Goal: Task Accomplishment & Management: Use online tool/utility

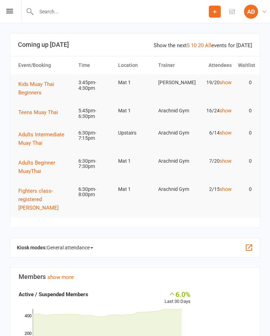
click at [87, 253] on span "General attendance" at bounding box center [70, 247] width 46 height 11
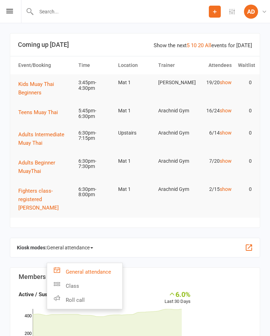
click at [93, 284] on link "Class" at bounding box center [84, 286] width 75 height 14
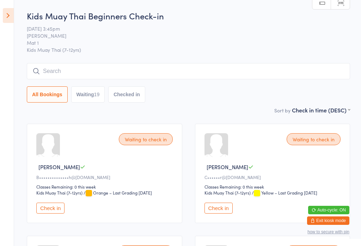
click at [7, 15] on icon at bounding box center [8, 15] width 11 height 15
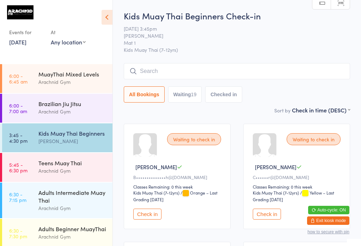
click at [227, 69] on input "search" at bounding box center [237, 71] width 226 height 16
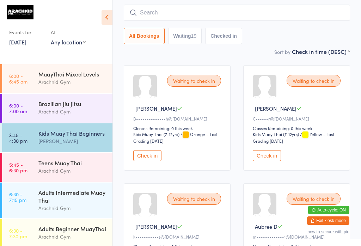
scroll to position [64, 0]
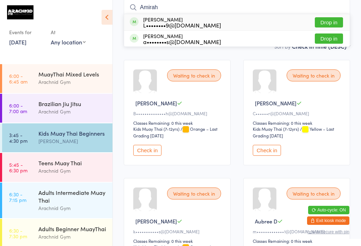
type input "Amirah"
click at [270, 20] on button "Drop in" at bounding box center [328, 22] width 28 height 10
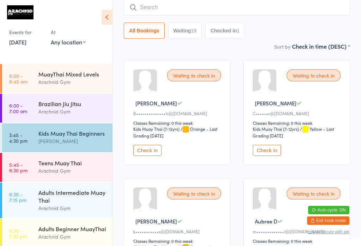
click at [270, 156] on button "Check in" at bounding box center [266, 150] width 28 height 11
click at [175, 5] on input "search" at bounding box center [237, 7] width 226 height 16
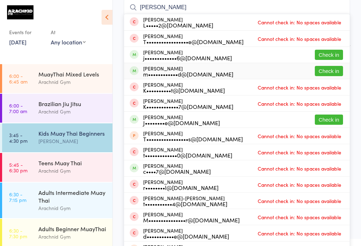
type input "[PERSON_NAME]"
click at [208, 70] on div "[PERSON_NAME] m••••••••••••d@[DOMAIN_NAME]" at bounding box center [188, 70] width 90 height 11
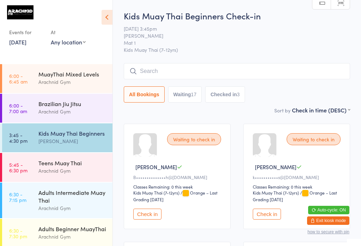
scroll to position [0, 0]
click at [221, 72] on input "search" at bounding box center [237, 71] width 226 height 16
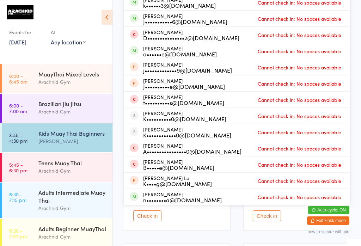
scroll to position [117, 0]
type input "Levi"
click at [170, 51] on div "a••••••e@[DOMAIN_NAME]" at bounding box center [180, 54] width 74 height 6
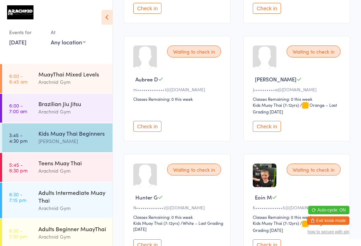
scroll to position [202, 0]
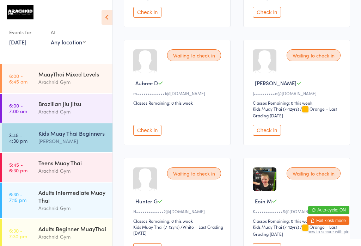
click at [150, 136] on button "Check in" at bounding box center [147, 130] width 28 height 11
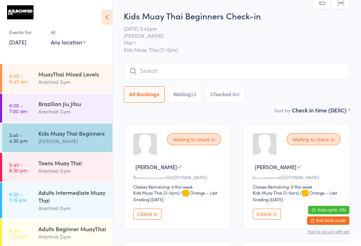
scroll to position [0, 0]
click at [170, 71] on input "search" at bounding box center [237, 71] width 226 height 16
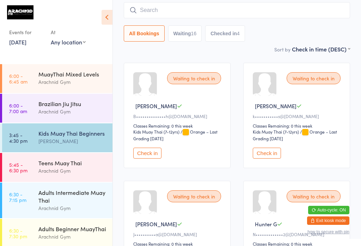
scroll to position [64, 0]
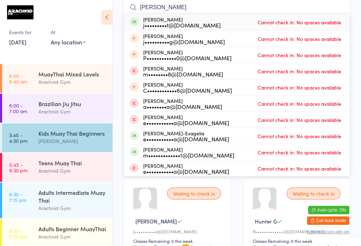
type input "[PERSON_NAME]"
click at [270, 21] on span "Cannot check in: No spaces available" at bounding box center [299, 22] width 87 height 11
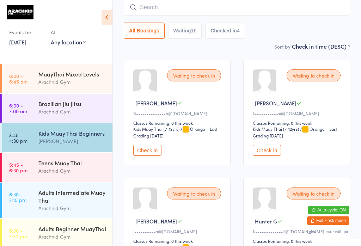
click at [168, 7] on input "search" at bounding box center [237, 7] width 226 height 16
click at [169, 4] on input "search" at bounding box center [237, 7] width 226 height 16
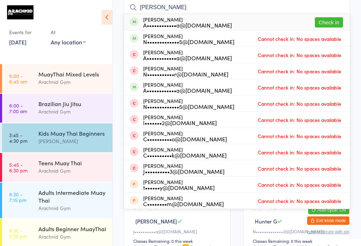
type input "[PERSON_NAME]"
click at [270, 23] on button "Check in" at bounding box center [328, 22] width 28 height 10
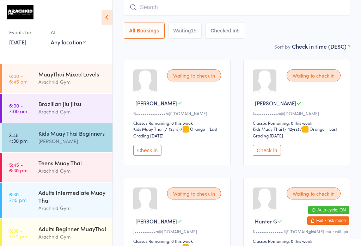
click at [261, 14] on input "search" at bounding box center [237, 7] width 226 height 16
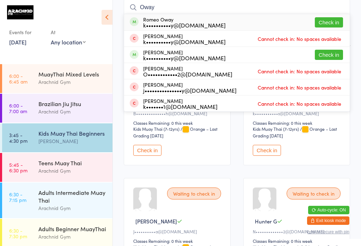
type input "Oway"
click at [270, 19] on button "Check in" at bounding box center [328, 22] width 28 height 10
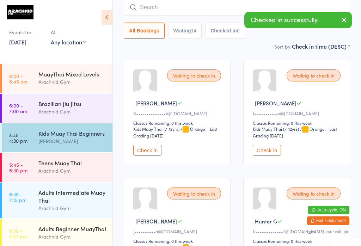
click at [231, 7] on input "search" at bounding box center [237, 7] width 226 height 16
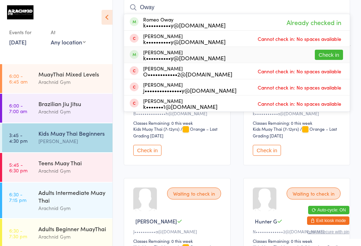
type input "Oway"
click at [270, 52] on button "Check in" at bounding box center [328, 55] width 28 height 10
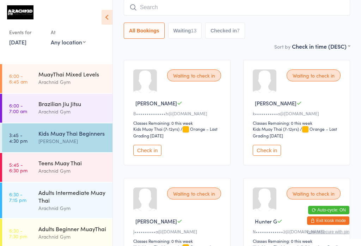
click at [161, 2] on input "search" at bounding box center [237, 7] width 226 height 16
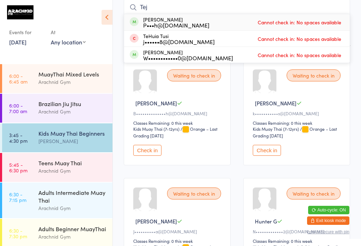
type input "Tej"
click at [139, 21] on div "[PERSON_NAME] P•••h@[DOMAIN_NAME]" at bounding box center [170, 22] width 80 height 11
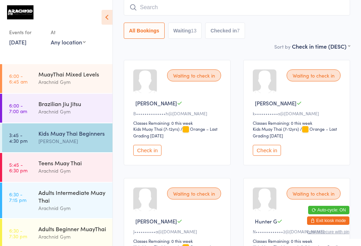
click at [155, 7] on input "search" at bounding box center [237, 7] width 226 height 16
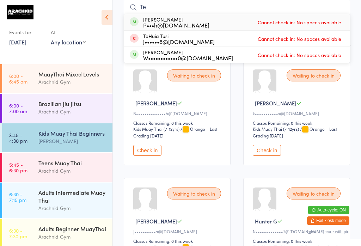
type input "T"
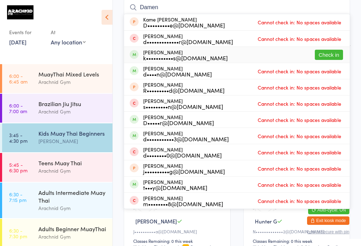
type input "Damen"
click at [270, 54] on button "Check in" at bounding box center [328, 55] width 28 height 10
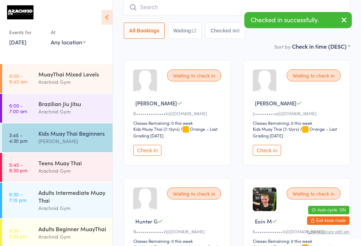
click at [270, 20] on icon "button" at bounding box center [343, 19] width 8 height 9
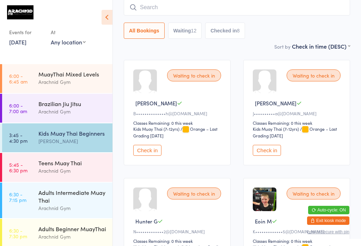
click at [154, 7] on input "search" at bounding box center [237, 7] width 226 height 16
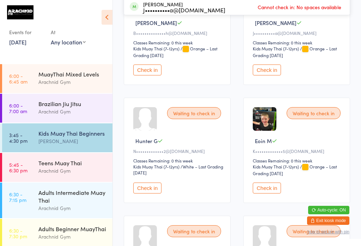
scroll to position [142, 0]
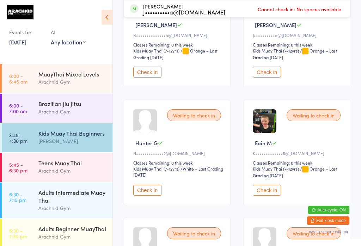
type input "Ki"
click at [145, 76] on button "Check in" at bounding box center [147, 72] width 28 height 11
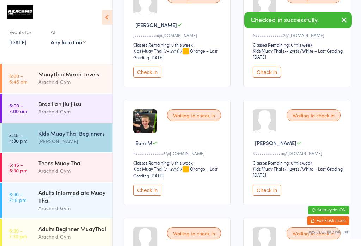
click at [150, 73] on button "Check in" at bounding box center [147, 72] width 28 height 11
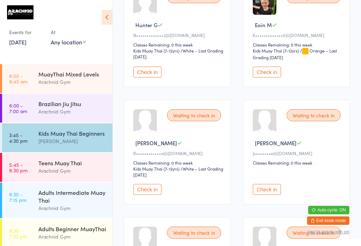
click at [268, 77] on button "Check in" at bounding box center [266, 72] width 28 height 11
